Goal: Task Accomplishment & Management: Use online tool/utility

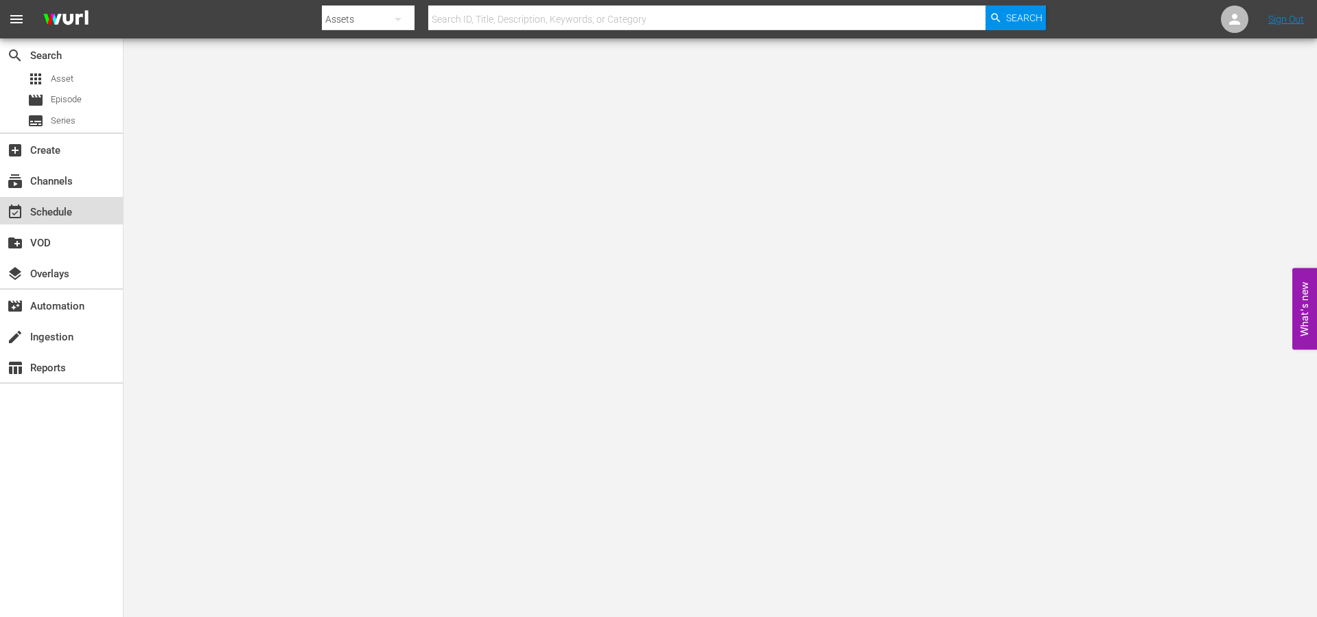
click at [53, 210] on div "event_available Schedule" at bounding box center [38, 210] width 77 height 12
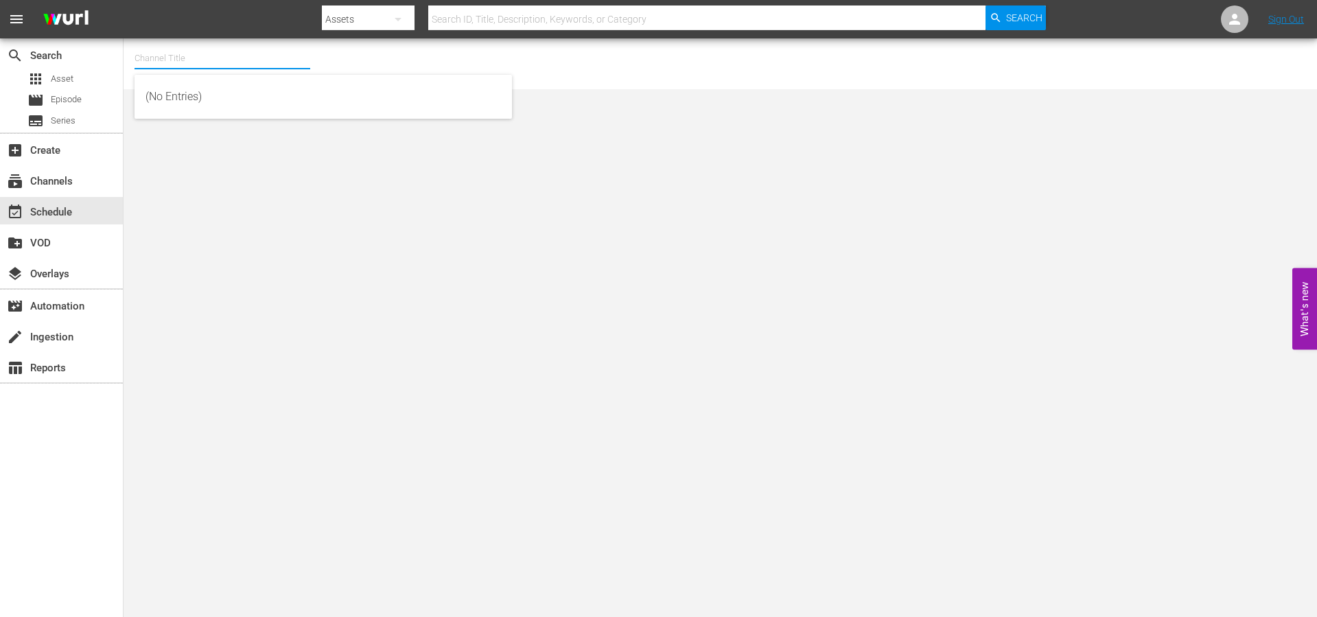
click at [211, 56] on input "text" at bounding box center [223, 58] width 176 height 33
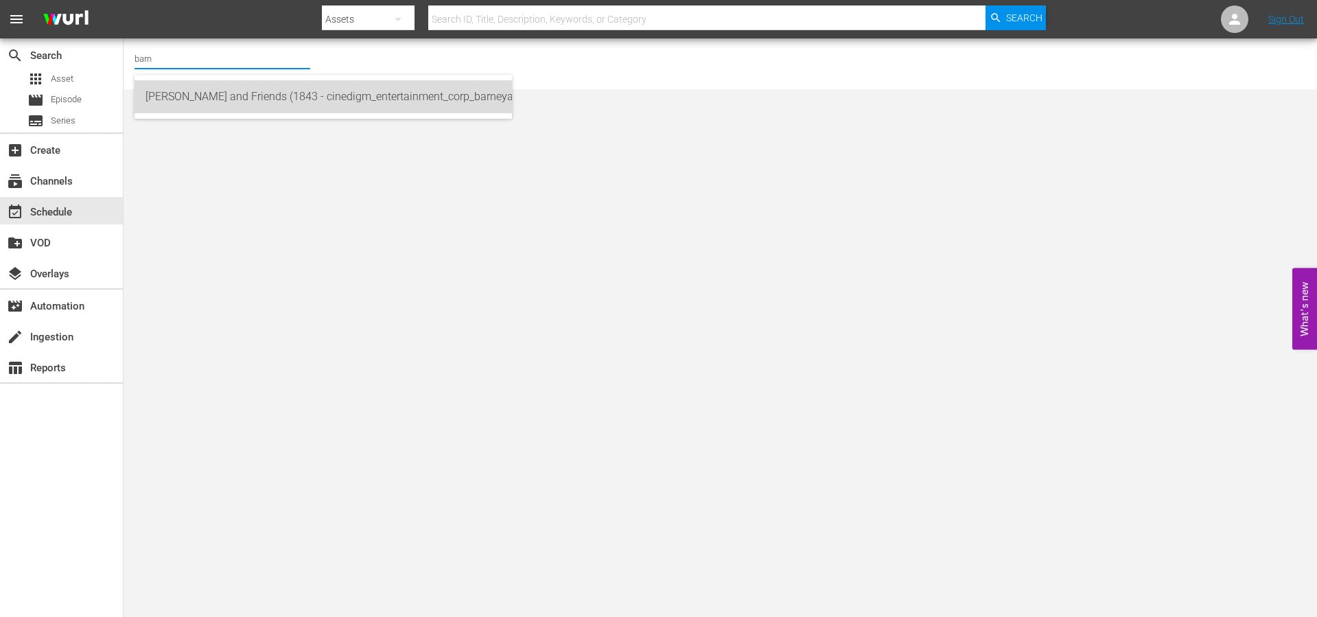
click at [222, 99] on div "[PERSON_NAME] and Friends (1843 - cinedigm_entertainment_corp_barneyandfriends_…" at bounding box center [324, 96] width 356 height 33
type input "[PERSON_NAME] and Friends (1843 - cinedigm_entertainment_corp_barneyandfriends_…"
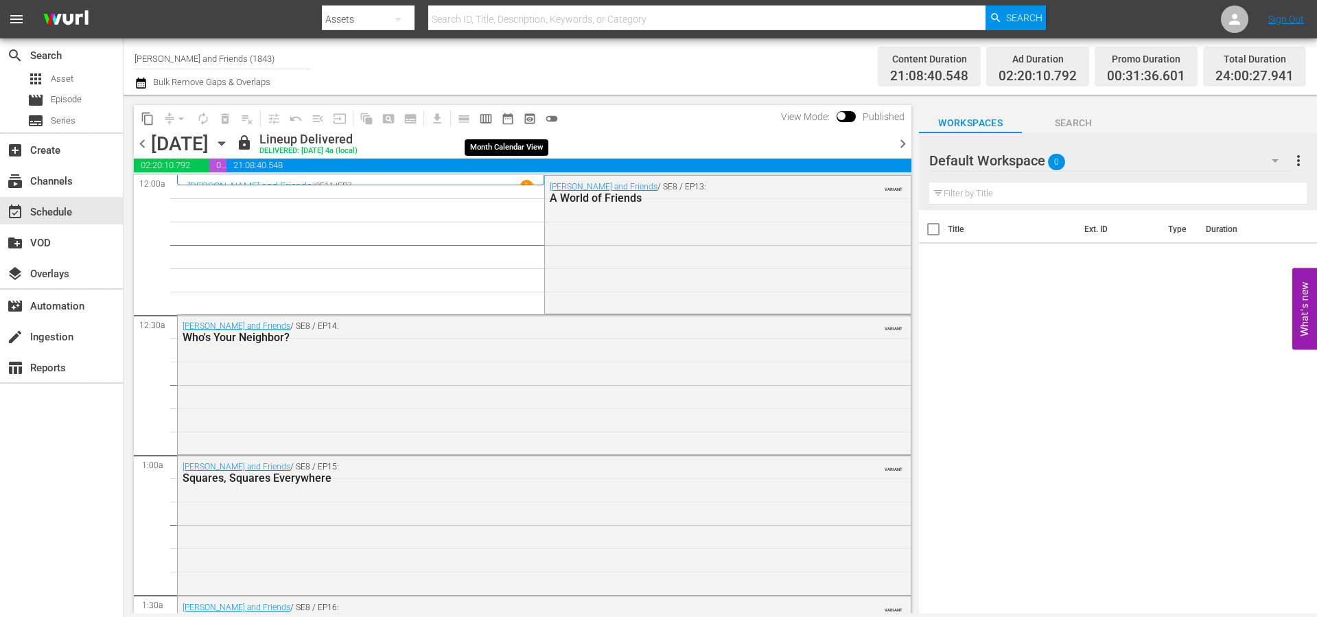
click at [504, 119] on span "date_range_outlined" at bounding box center [508, 119] width 14 height 14
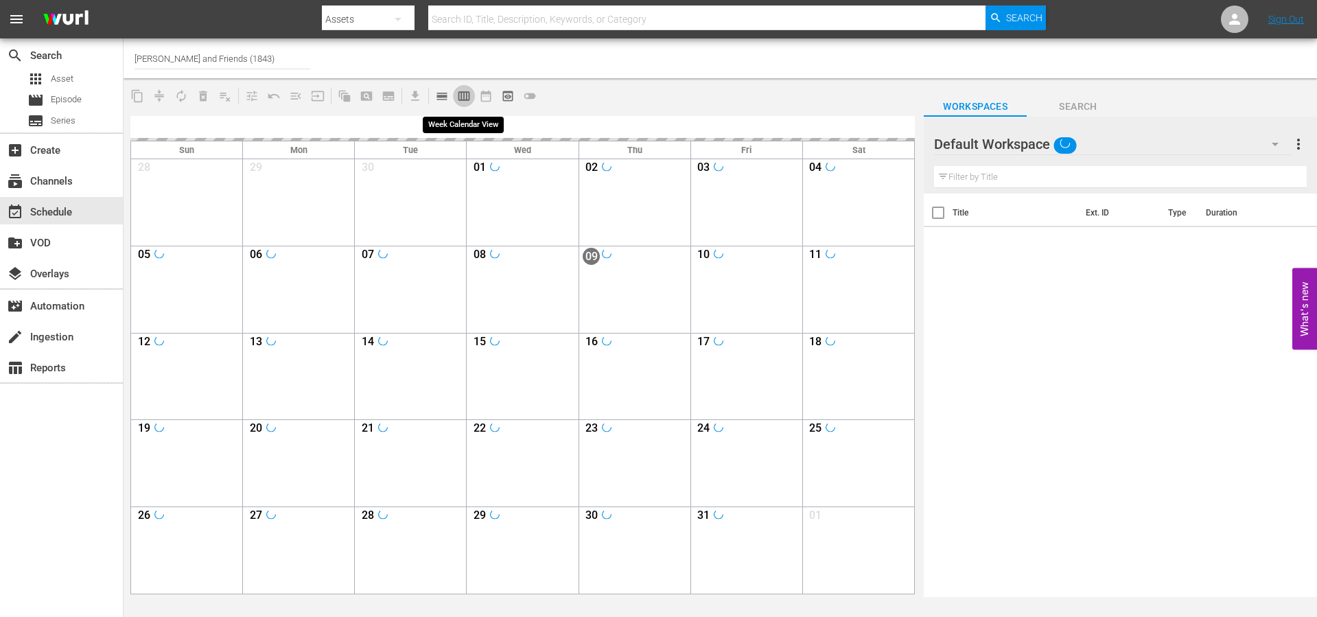
click at [461, 98] on span "calendar_view_week_outlined" at bounding box center [464, 96] width 14 height 14
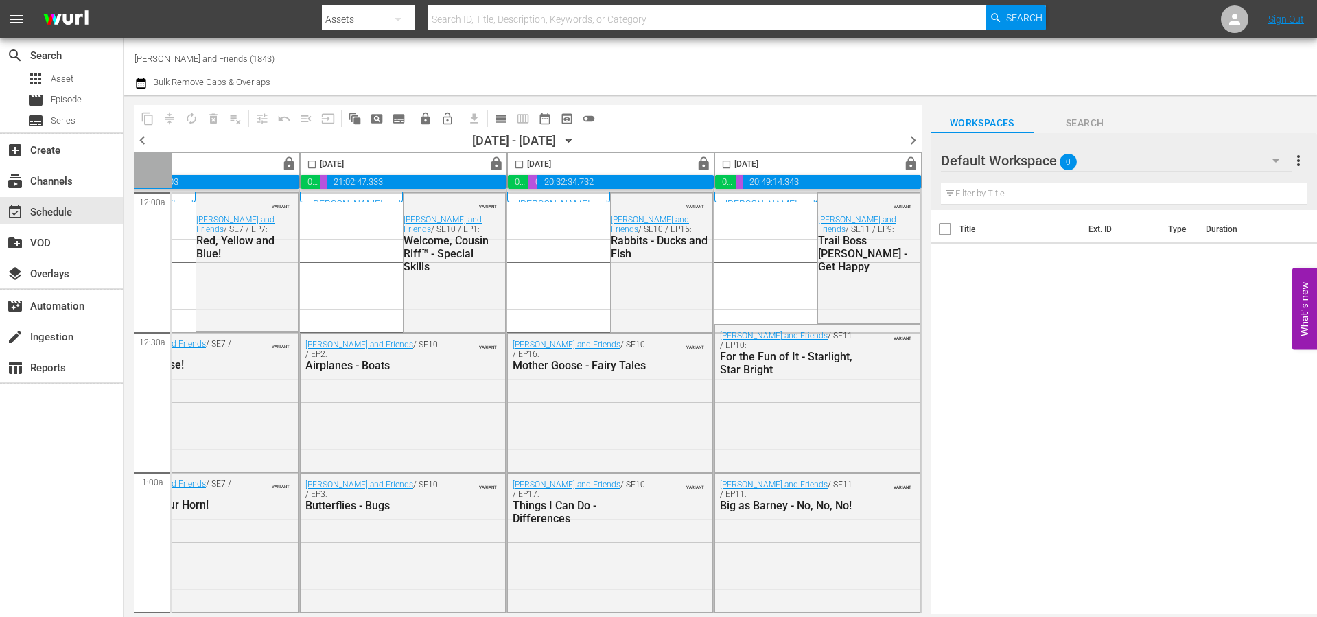
scroll to position [0, 706]
click at [919, 141] on span "chevron_right" at bounding box center [913, 140] width 17 height 17
